Goal: Task Accomplishment & Management: Use online tool/utility

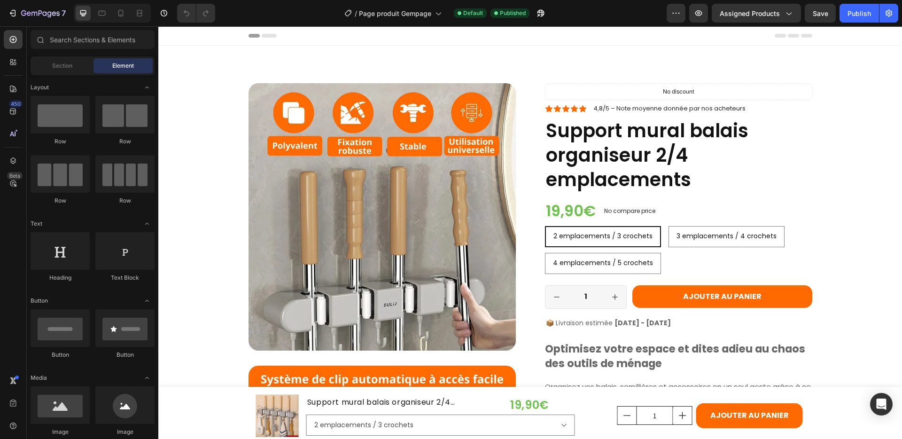
radio input "false"
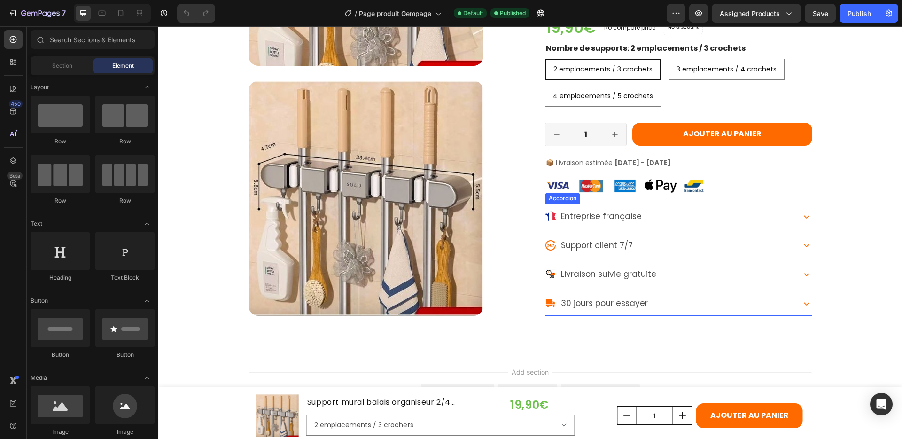
scroll to position [1918, 0]
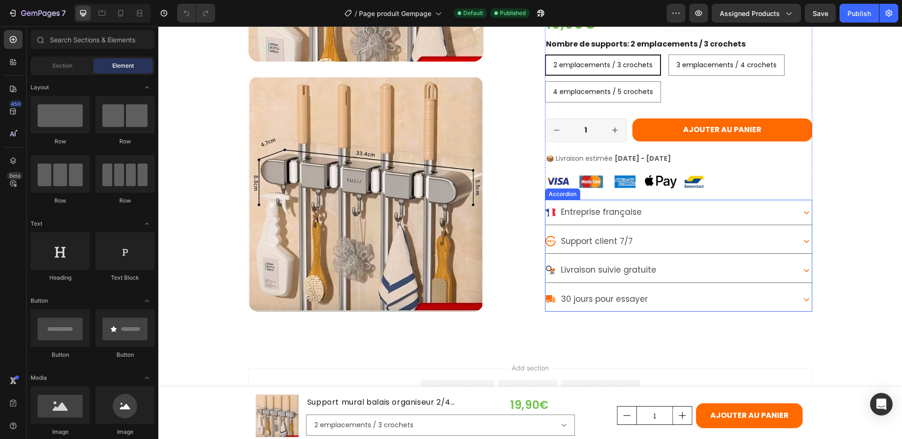
click at [801, 269] on icon at bounding box center [806, 269] width 11 height 11
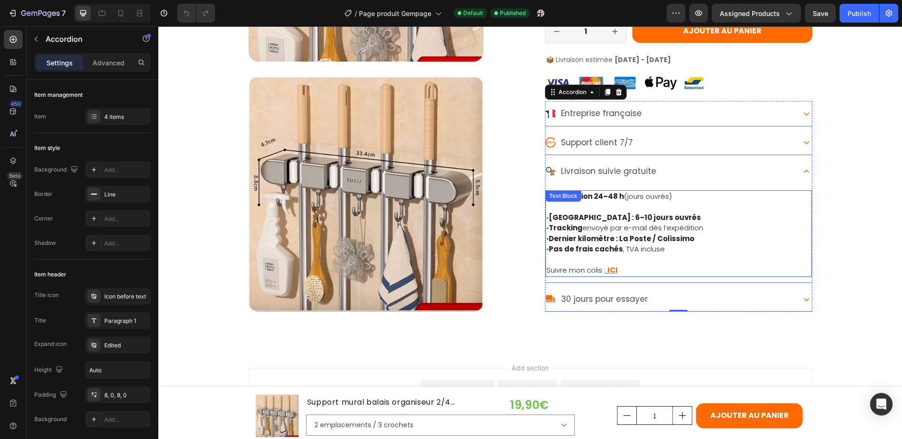
click at [695, 213] on strong "[GEOGRAPHIC_DATA] : 6–10 jours ouvrés" at bounding box center [625, 217] width 152 height 10
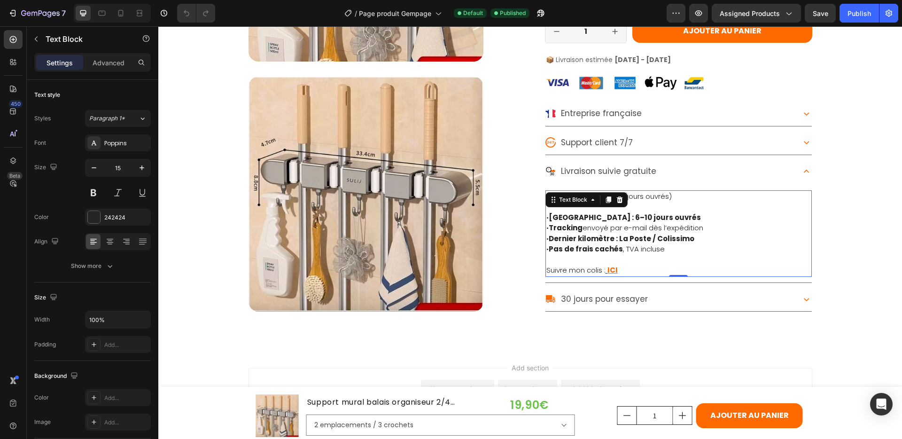
click at [698, 215] on p "• [GEOGRAPHIC_DATA] : 6–10 jours ouvrés • Tracking envoyé par e-mail dès l’expé…" at bounding box center [678, 227] width 264 height 53
click at [683, 215] on strong "[GEOGRAPHIC_DATA] : 6–10 jours ouvrés" at bounding box center [625, 217] width 152 height 10
click at [158, 26] on lt-em "ouvrés (" at bounding box center [158, 26] width 0 height 0
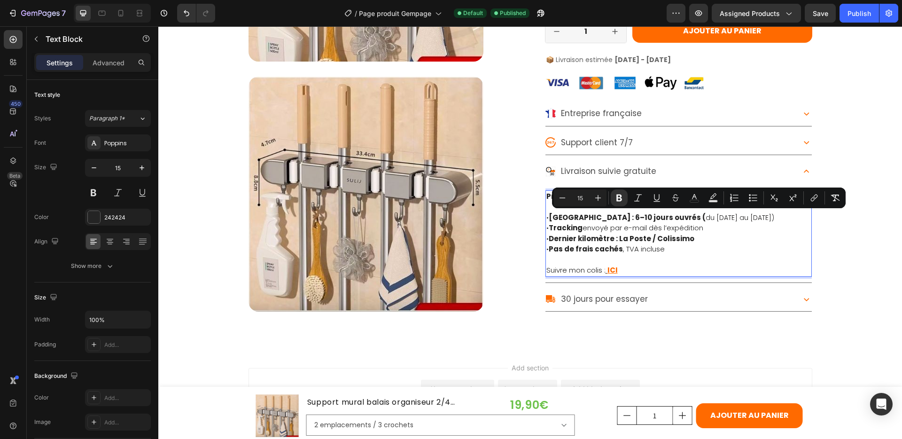
click at [697, 217] on p "• [GEOGRAPHIC_DATA] : 6–10 jours ouvrés ( du [DATE] au [DATE])" at bounding box center [678, 211] width 264 height 21
click at [619, 197] on icon "Editor contextual toolbar" at bounding box center [618, 197] width 9 height 9
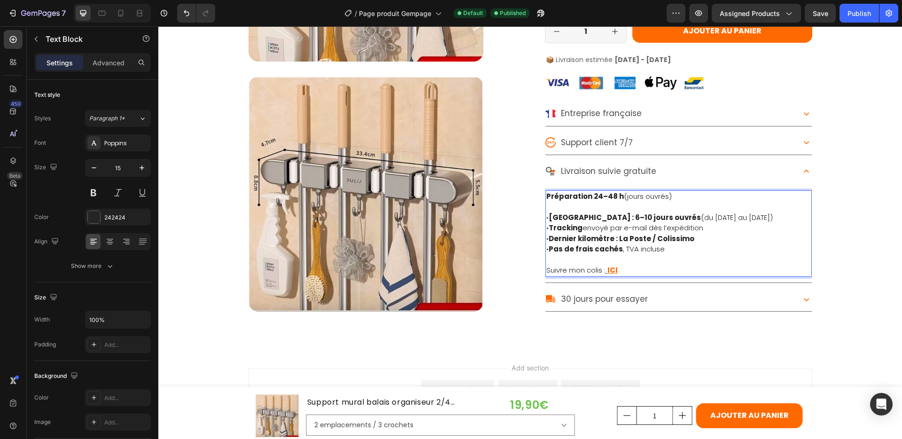
click at [732, 241] on p "• Tracking envoyé par e-mail dès l’expédition • Dernier kilomètre : La Poste / …" at bounding box center [678, 239] width 264 height 32
click at [632, 298] on p "30 jours pour essayer" at bounding box center [604, 298] width 87 height 15
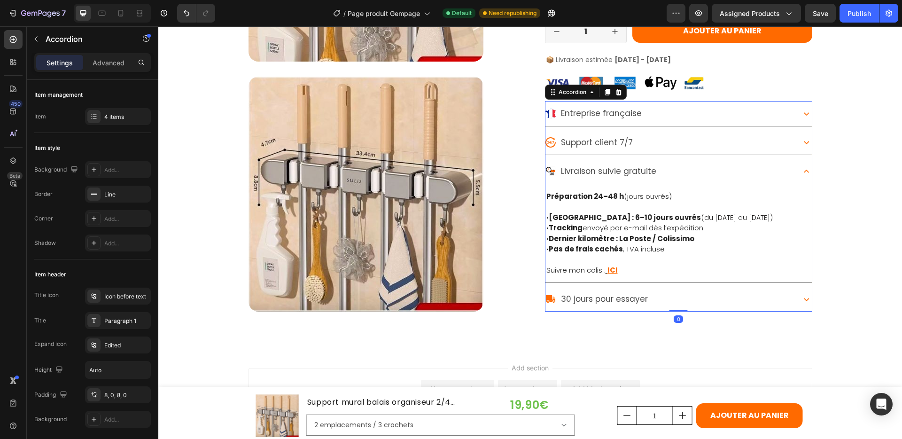
click at [801, 298] on icon at bounding box center [806, 298] width 11 height 11
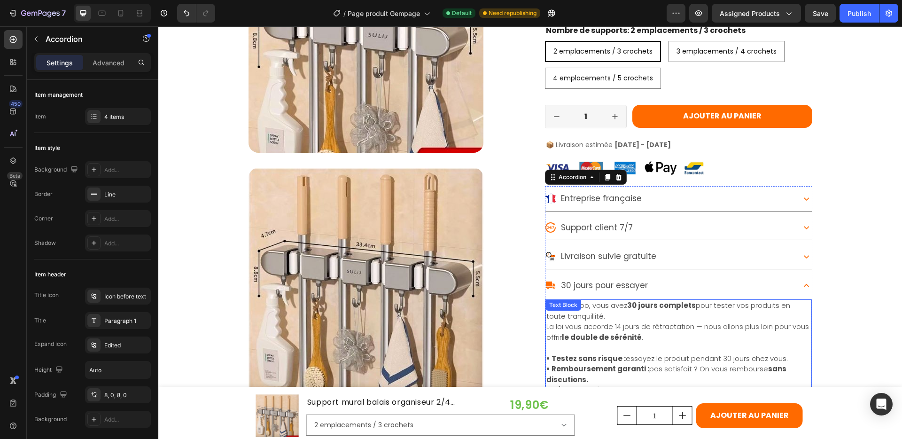
scroll to position [1820, 0]
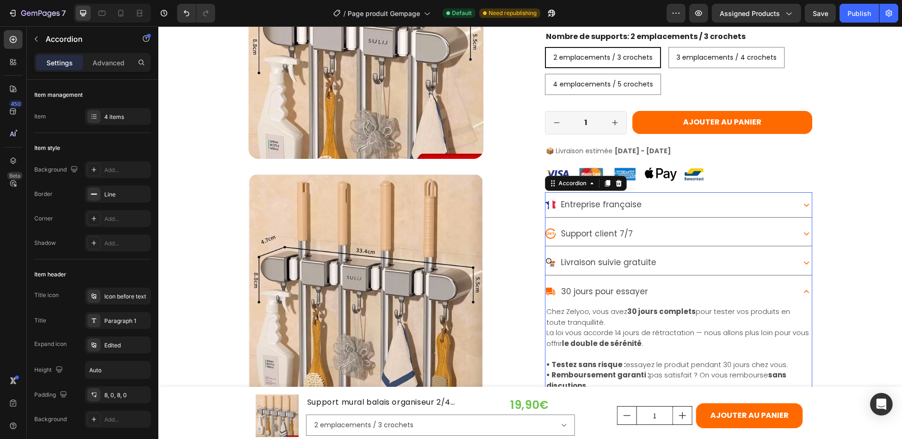
click at [802, 232] on icon at bounding box center [806, 233] width 11 height 11
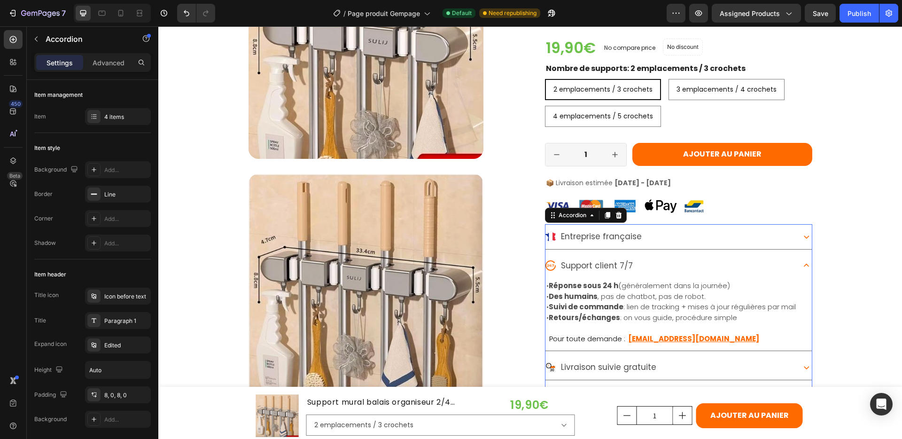
click at [801, 235] on icon at bounding box center [806, 236] width 11 height 11
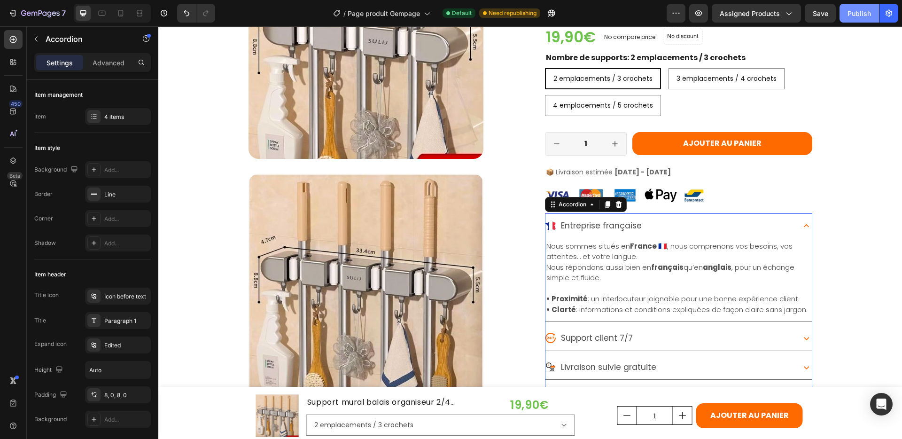
click at [857, 12] on div "Publish" at bounding box center [858, 13] width 23 height 10
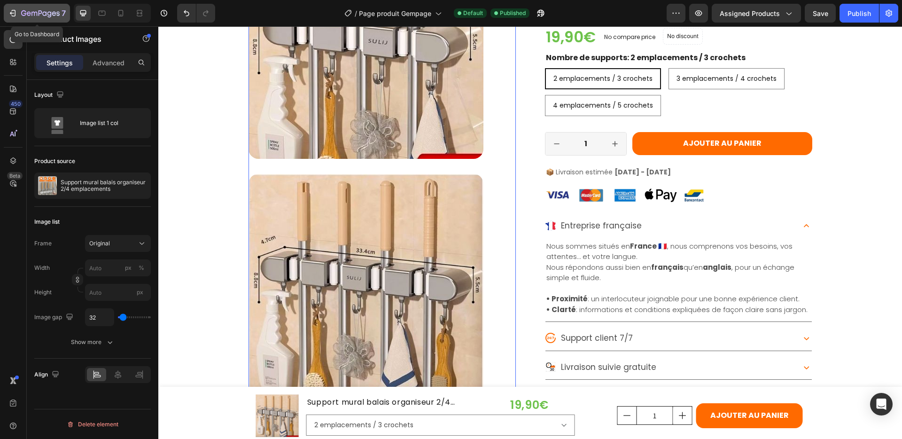
click at [28, 15] on icon "button" at bounding box center [40, 14] width 39 height 8
